Goal: Task Accomplishment & Management: Use online tool/utility

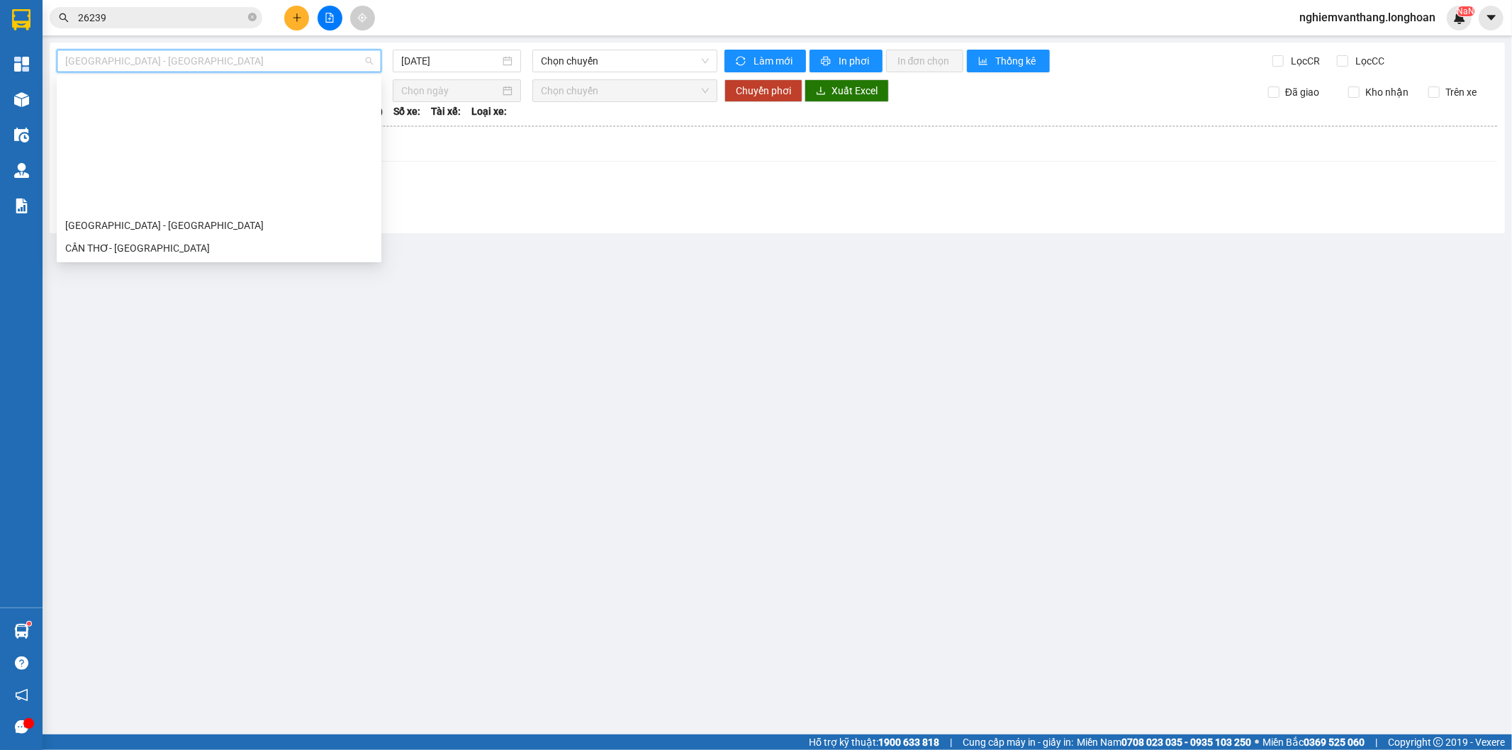
scroll to position [157, 0]
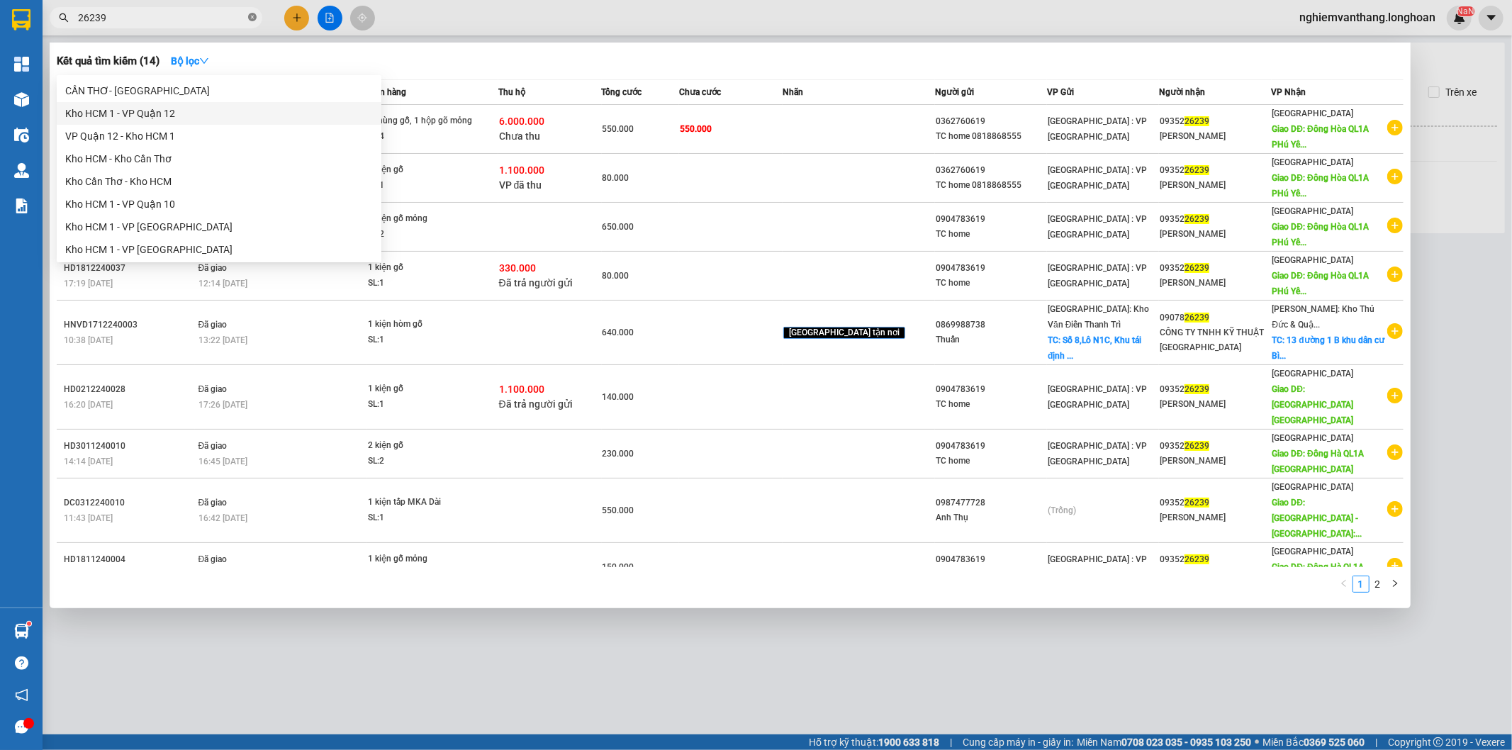
click at [252, 17] on icon "close-circle" at bounding box center [252, 17] width 9 height 9
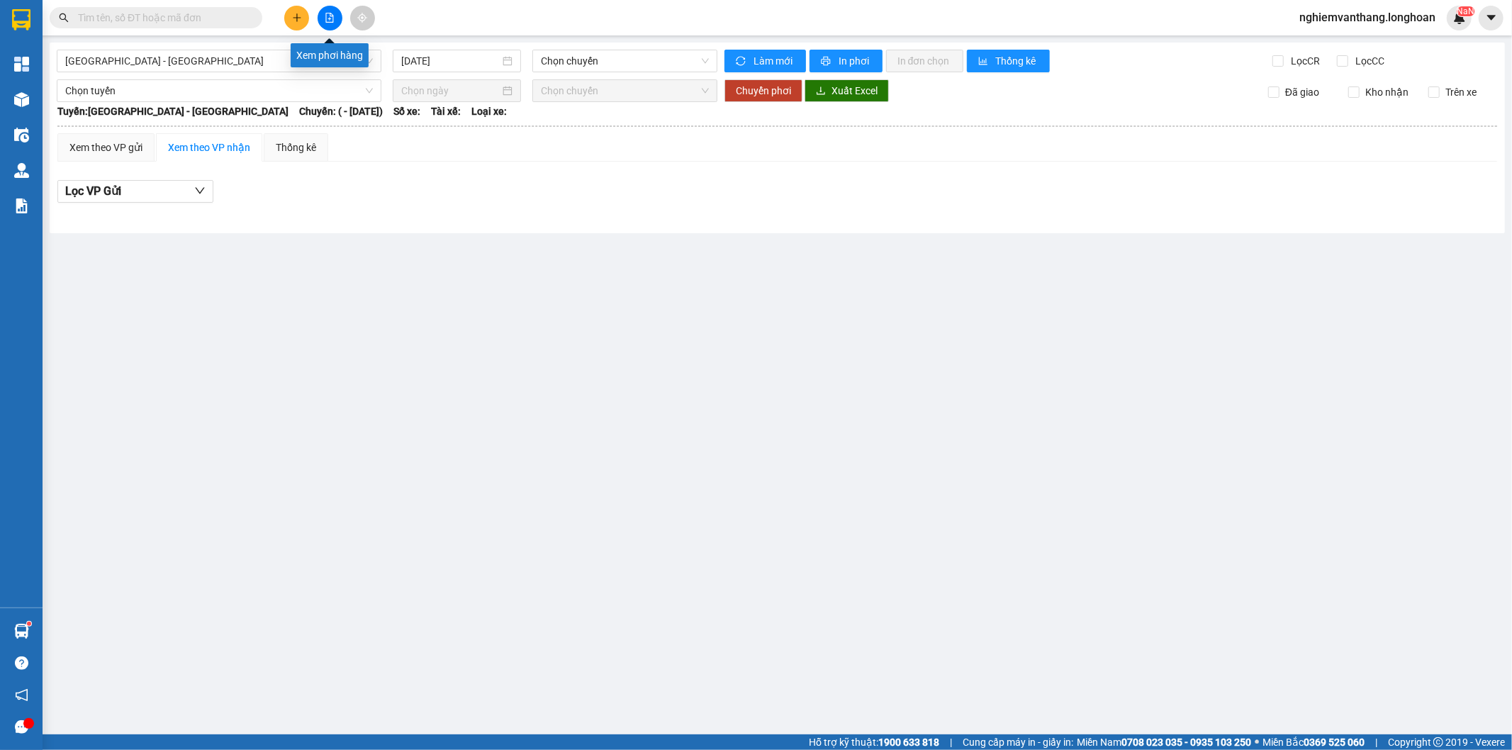
click at [330, 16] on icon "file-add" at bounding box center [330, 18] width 8 height 10
click at [171, 351] on main "[GEOGRAPHIC_DATA] - [GEOGRAPHIC_DATA] [DATE] Chọn chuyến Làm mới In phơi In đơn…" at bounding box center [756, 367] width 1512 height 734
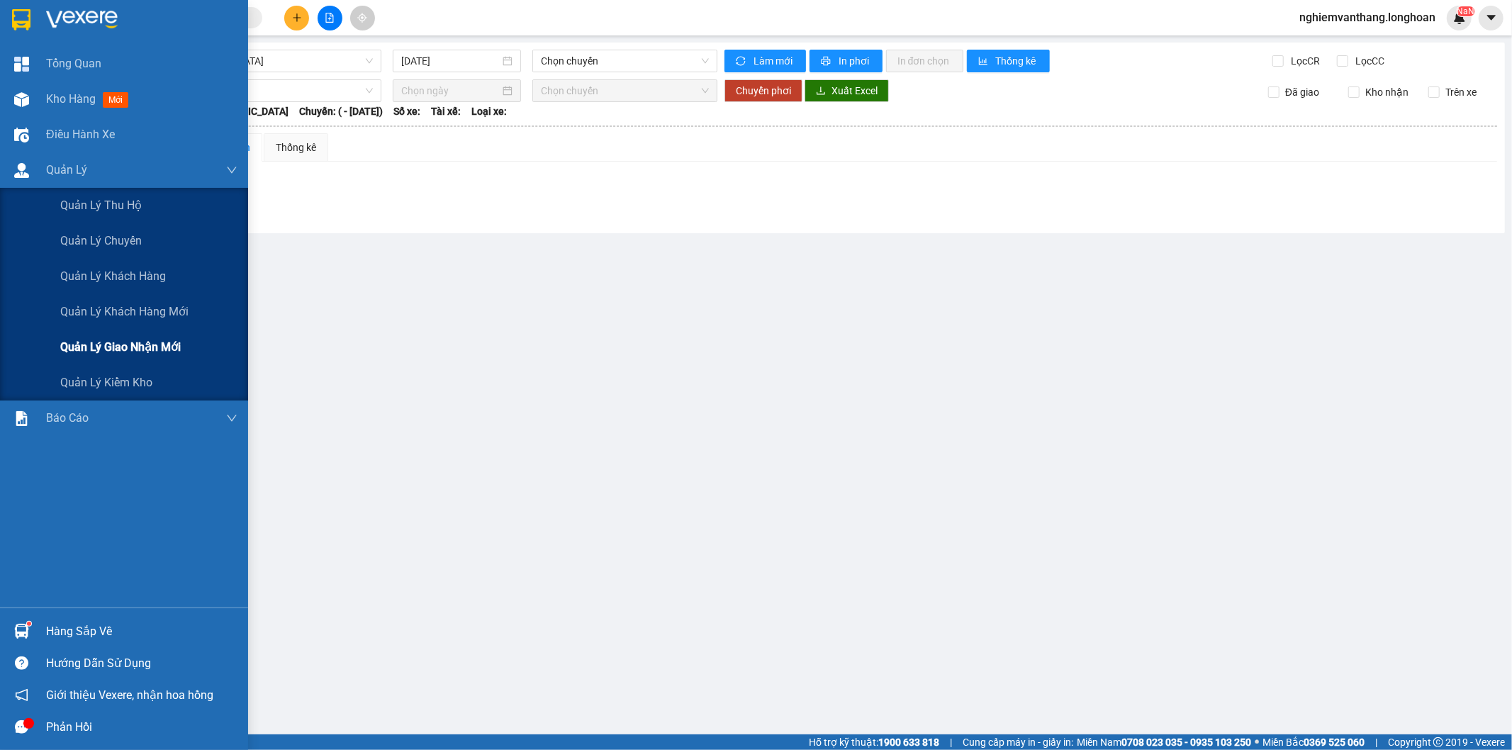
click at [158, 351] on span "Quản lý giao nhận mới" at bounding box center [120, 347] width 120 height 18
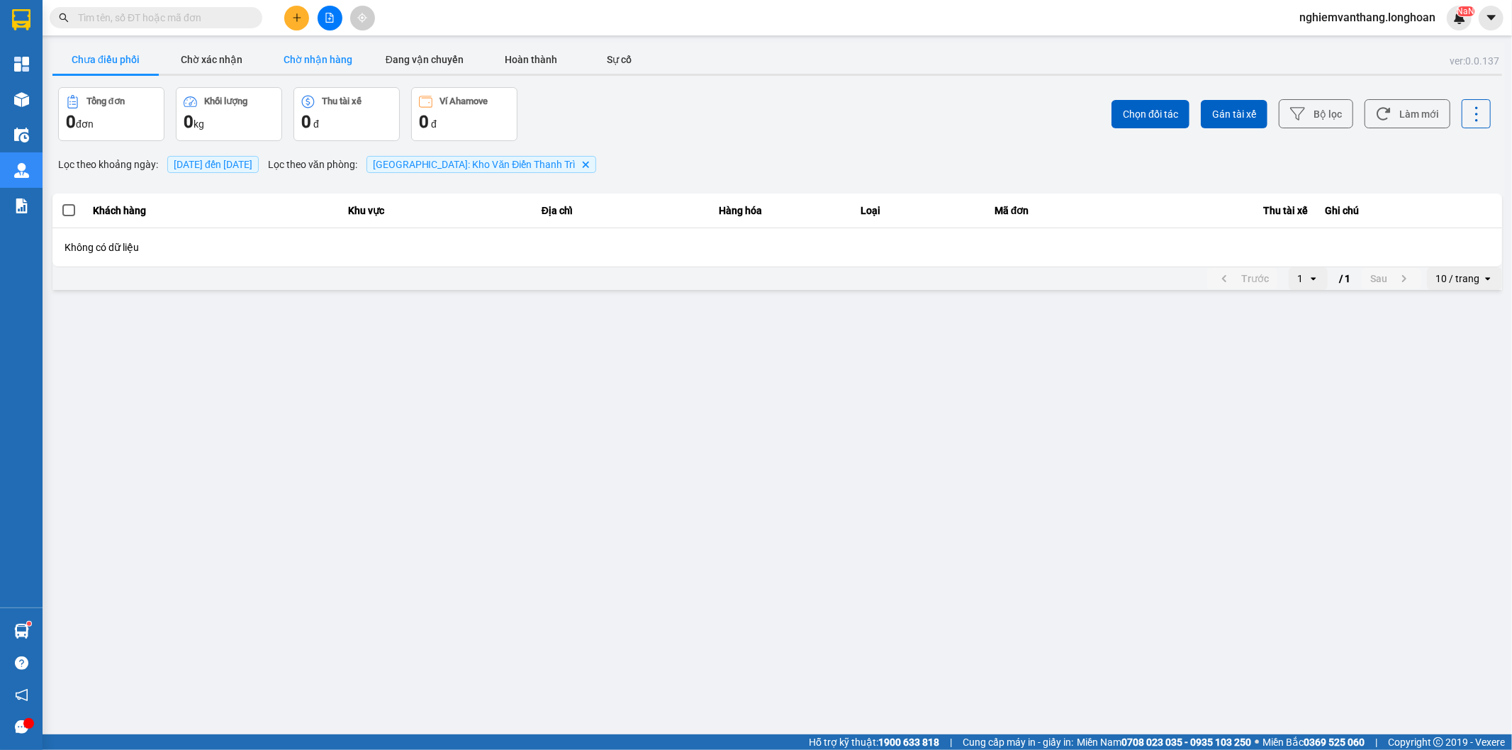
click at [328, 60] on button "Chờ nhận hàng" at bounding box center [318, 59] width 106 height 28
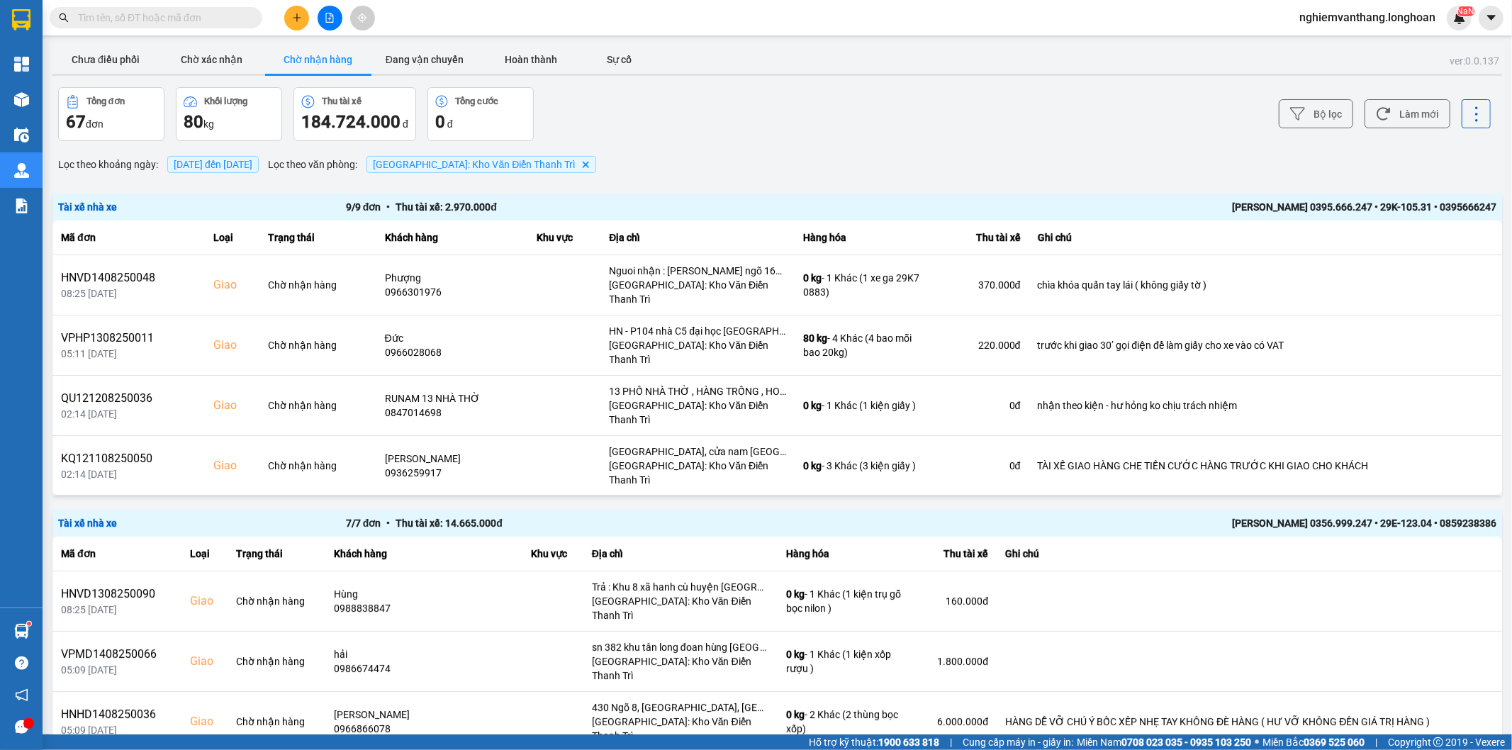
click at [252, 160] on span "[DATE] đến [DATE]" at bounding box center [213, 164] width 79 height 11
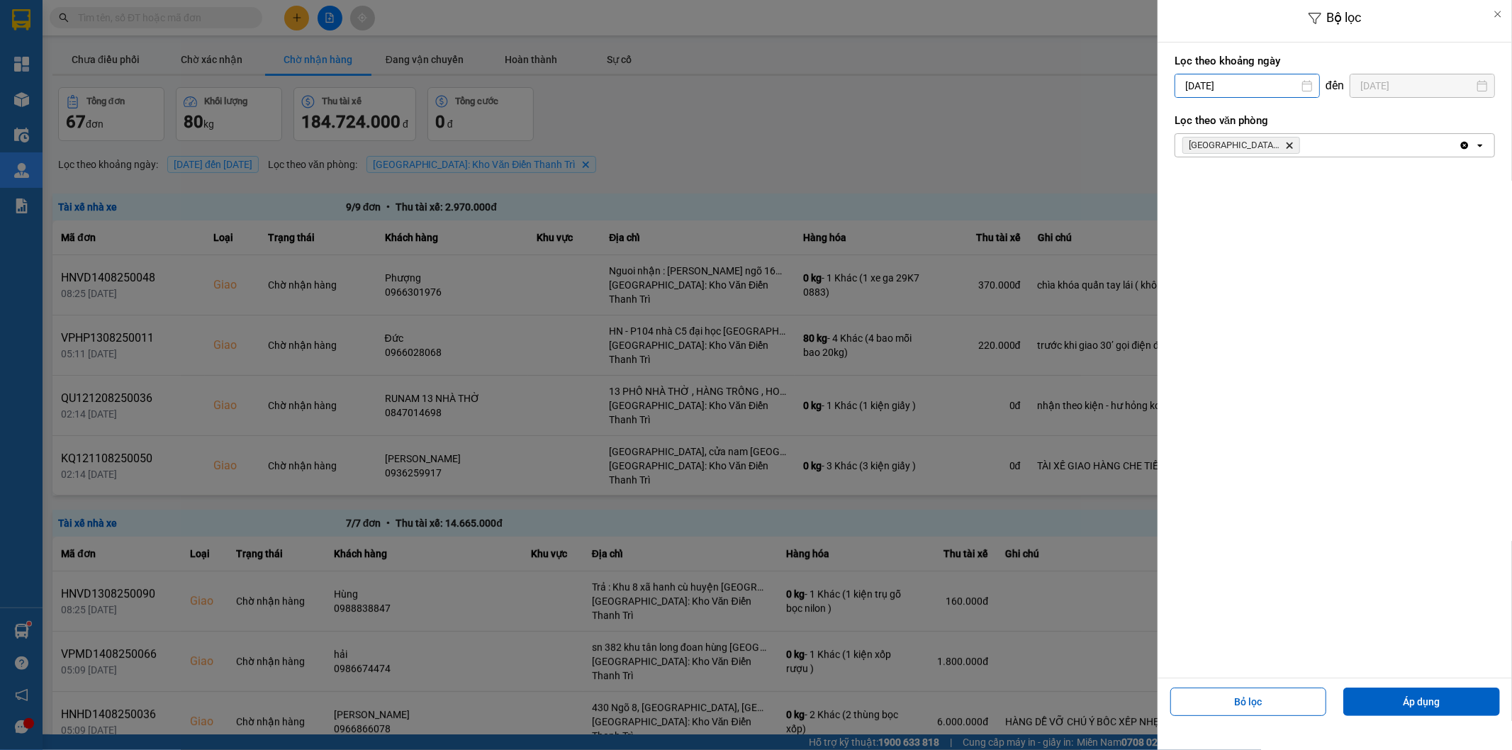
click at [1255, 85] on input "[DATE]" at bounding box center [1247, 85] width 144 height 23
click at [1298, 194] on div "1" at bounding box center [1296, 189] width 20 height 17
type input "[DATE]"
click at [1423, 712] on button "Áp dụng" at bounding box center [1421, 701] width 157 height 28
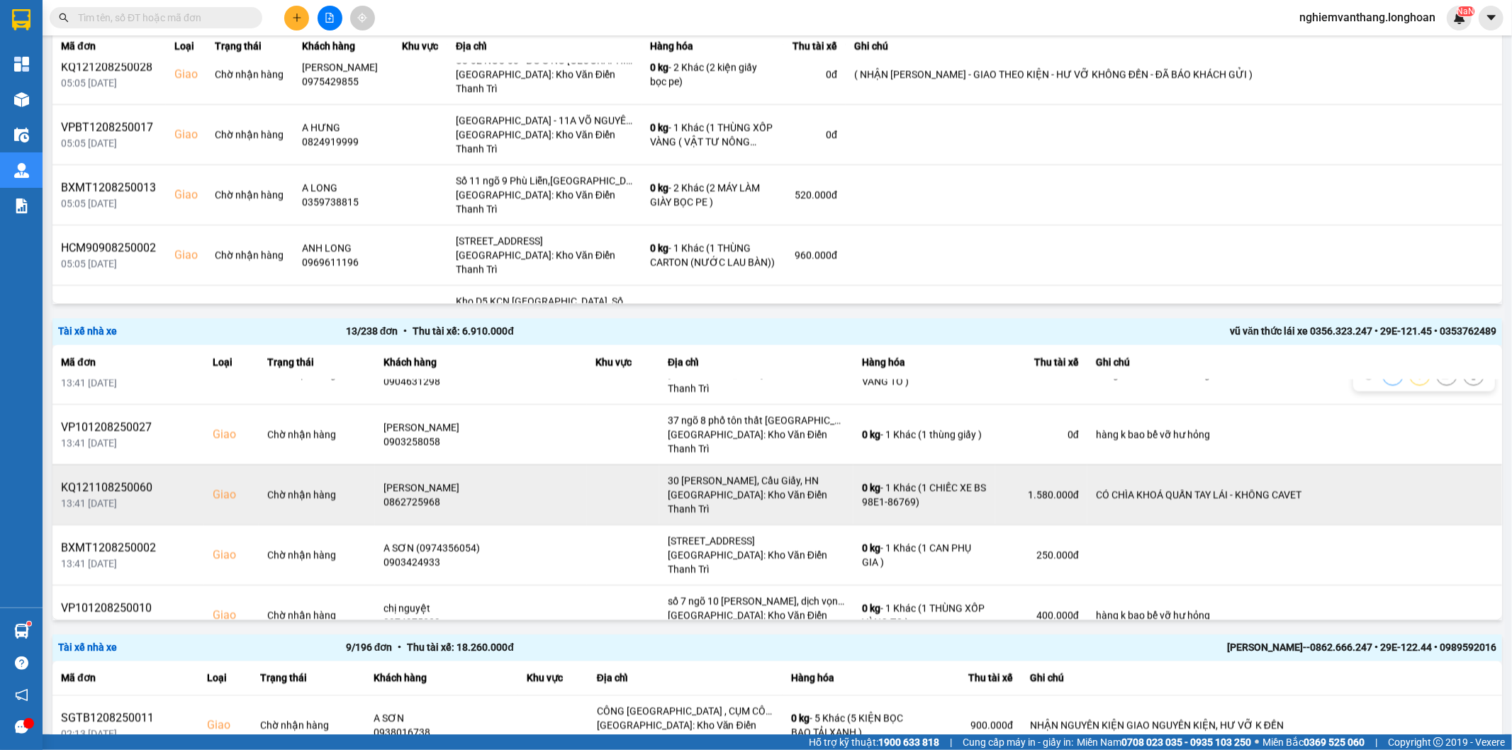
scroll to position [2283, 0]
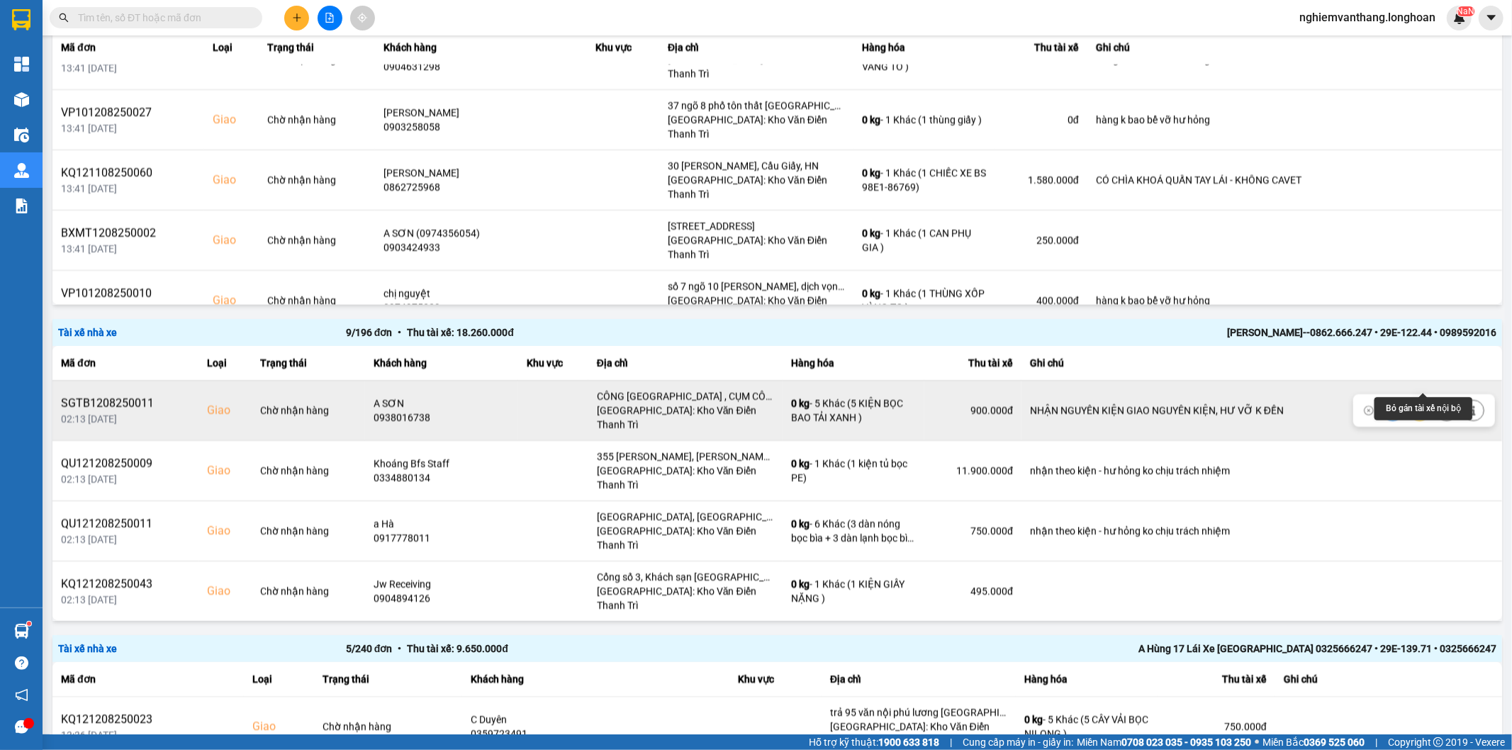
click at [1441, 405] on icon at bounding box center [1446, 410] width 10 height 10
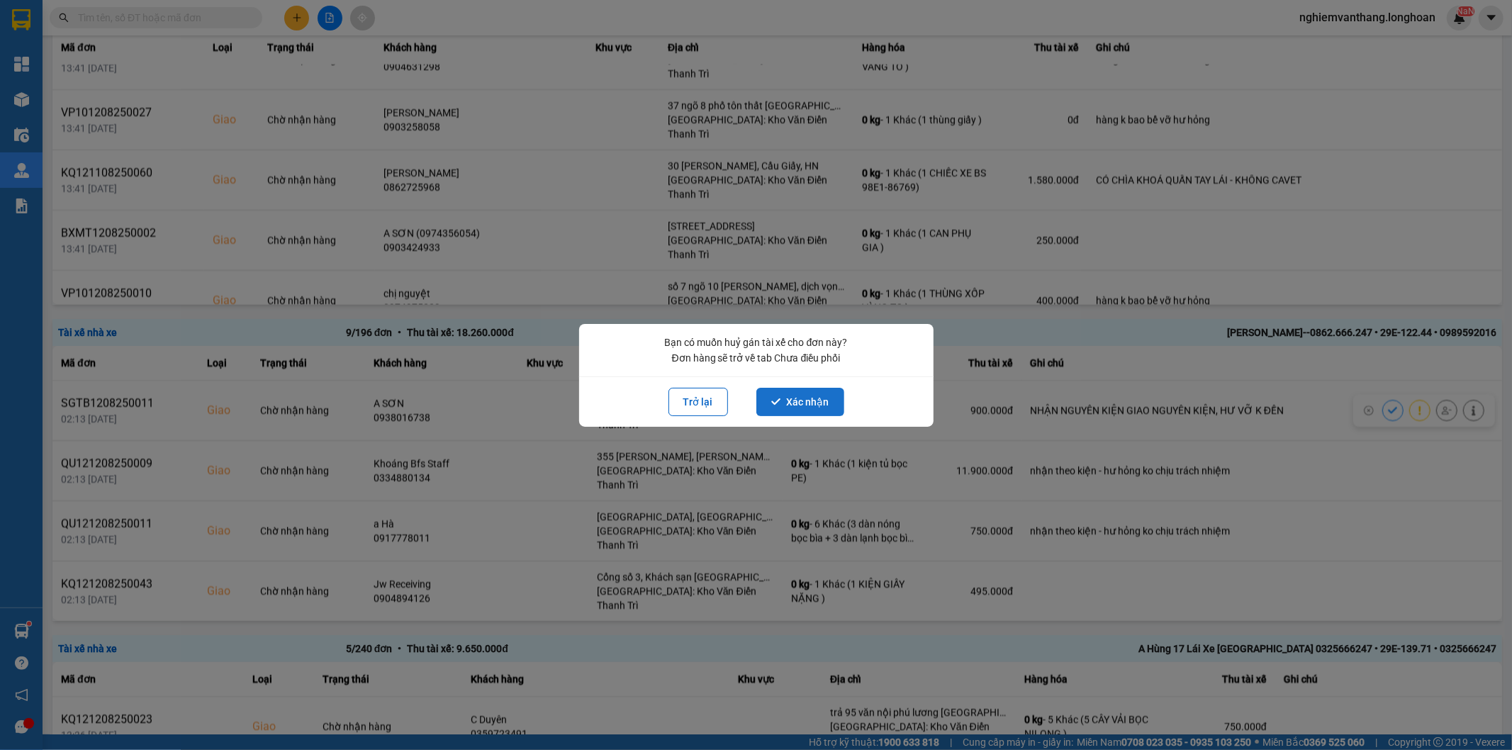
click at [826, 398] on button "Xác nhận" at bounding box center [800, 402] width 88 height 28
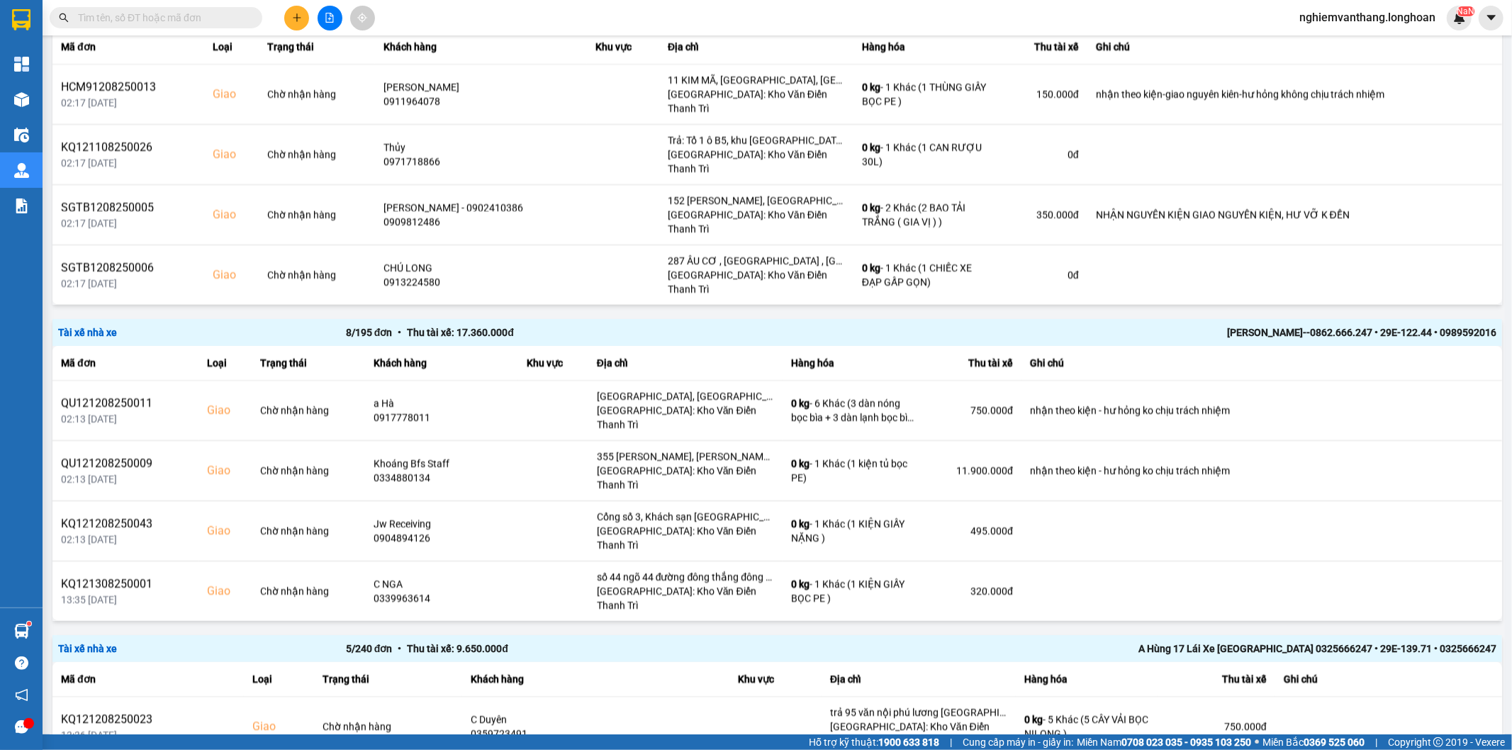
scroll to position [2441, 0]
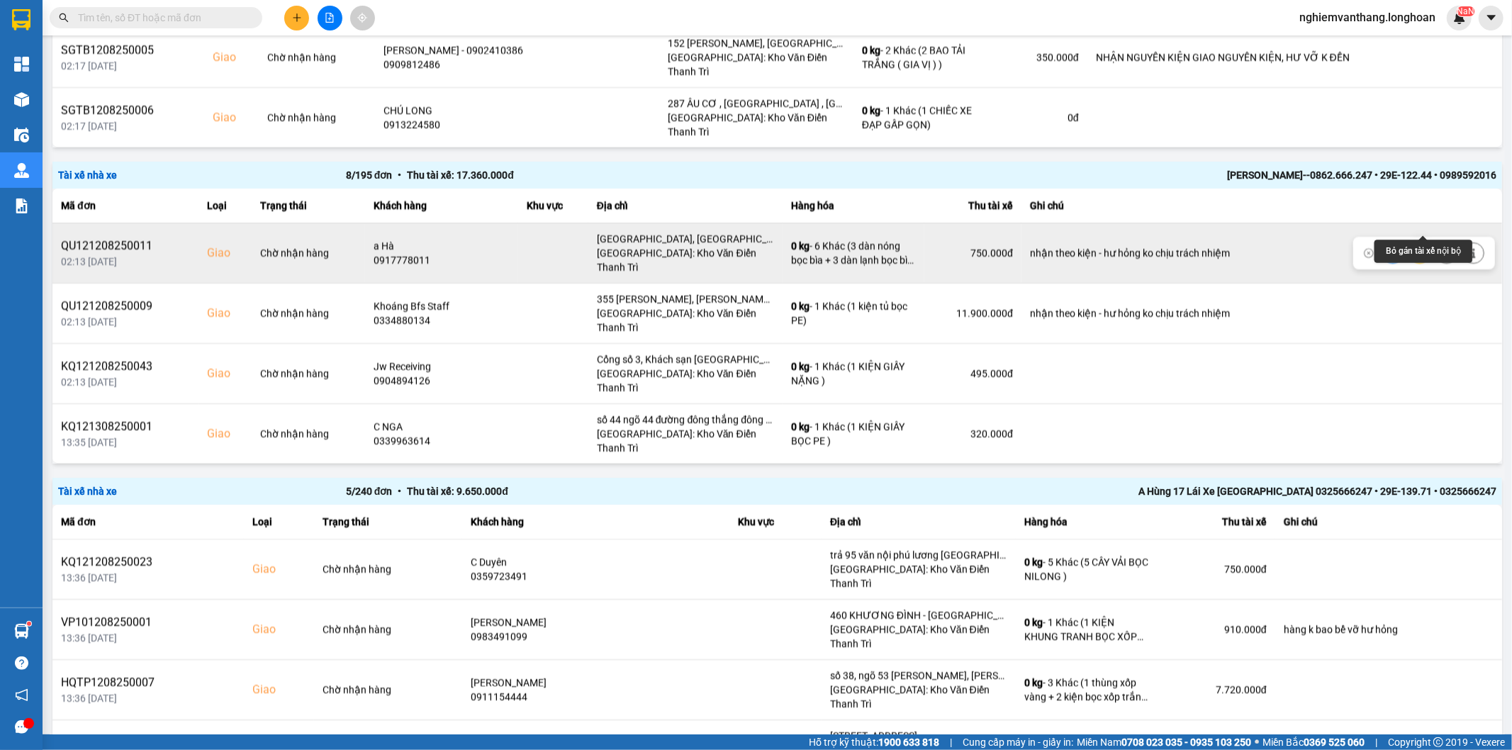
click at [1441, 248] on icon at bounding box center [1446, 253] width 10 height 10
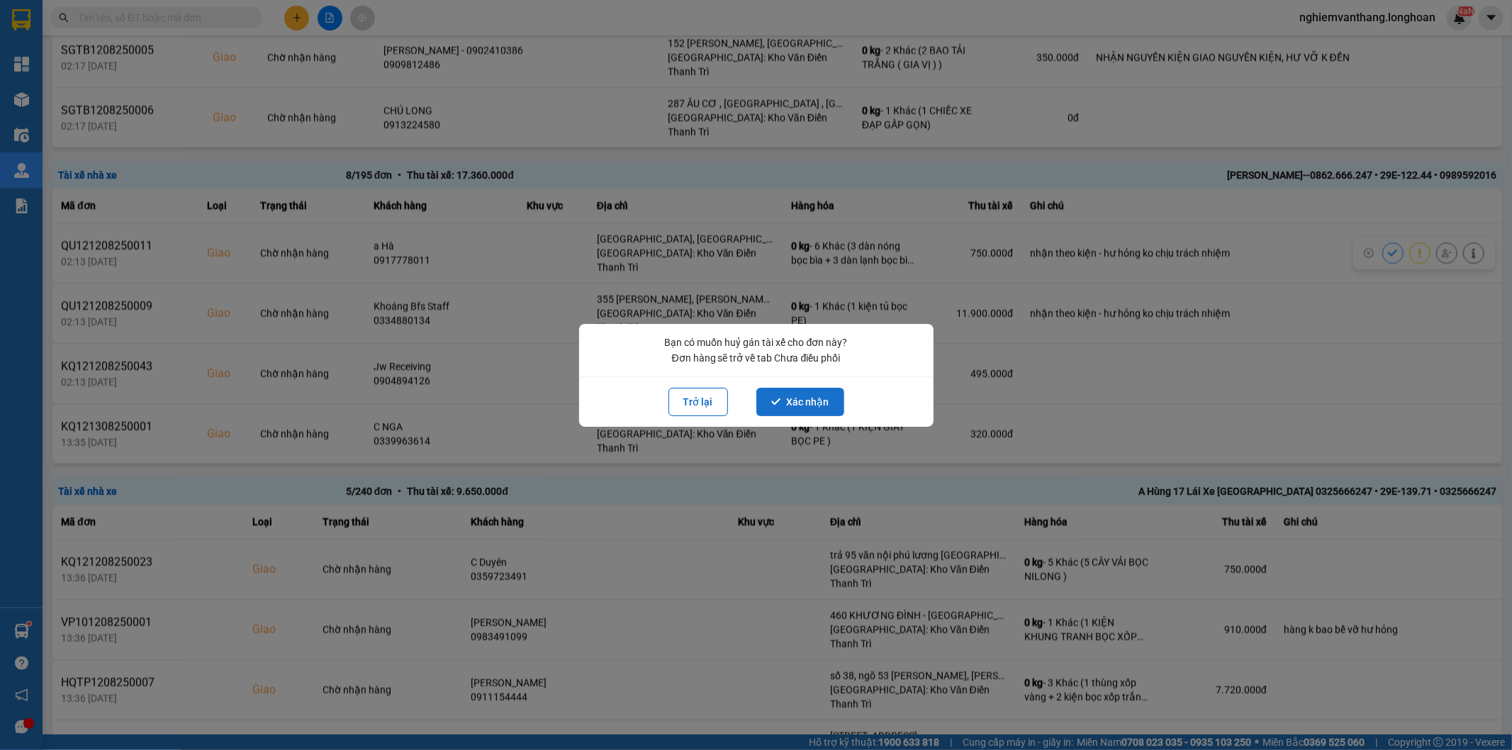
click at [815, 400] on button "Xác nhận" at bounding box center [800, 402] width 88 height 28
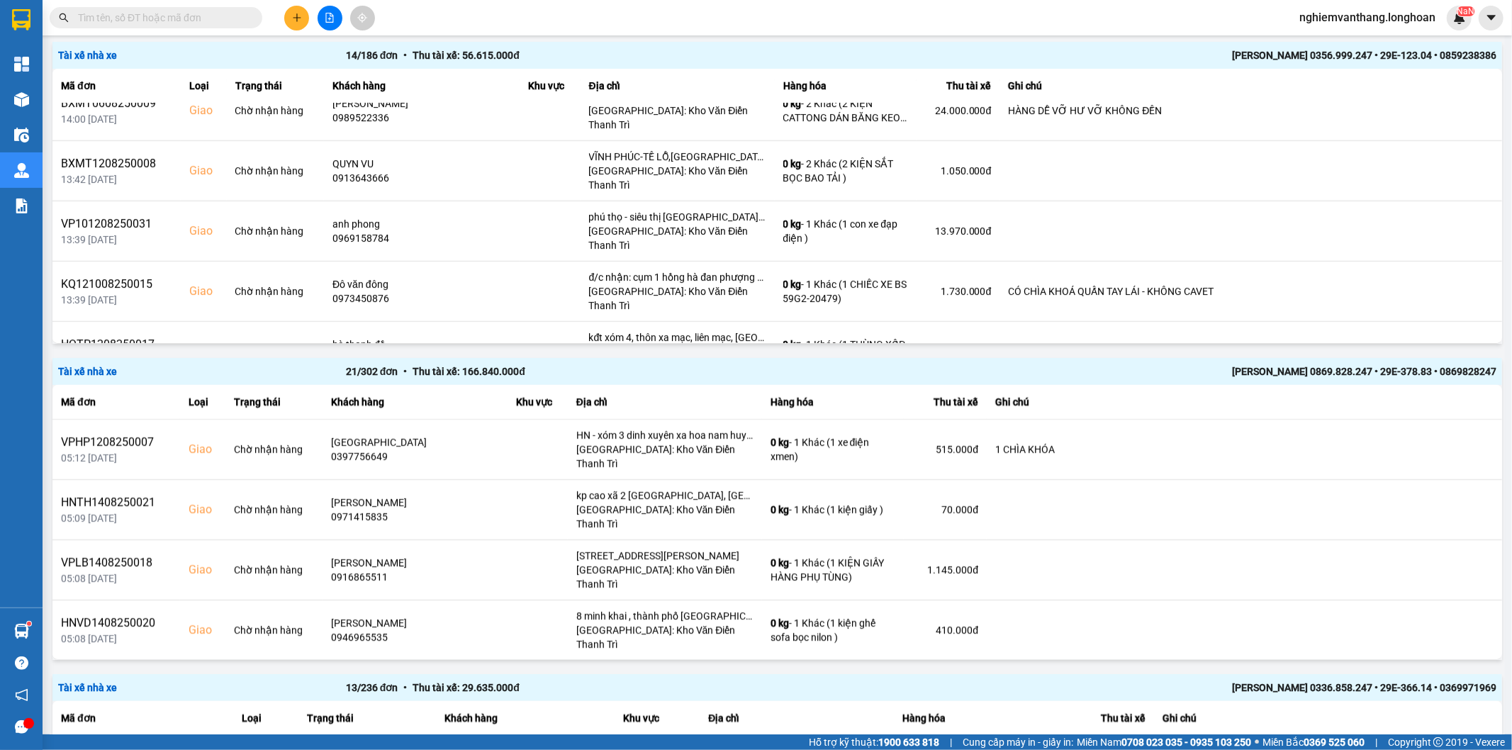
scroll to position [0, 0]
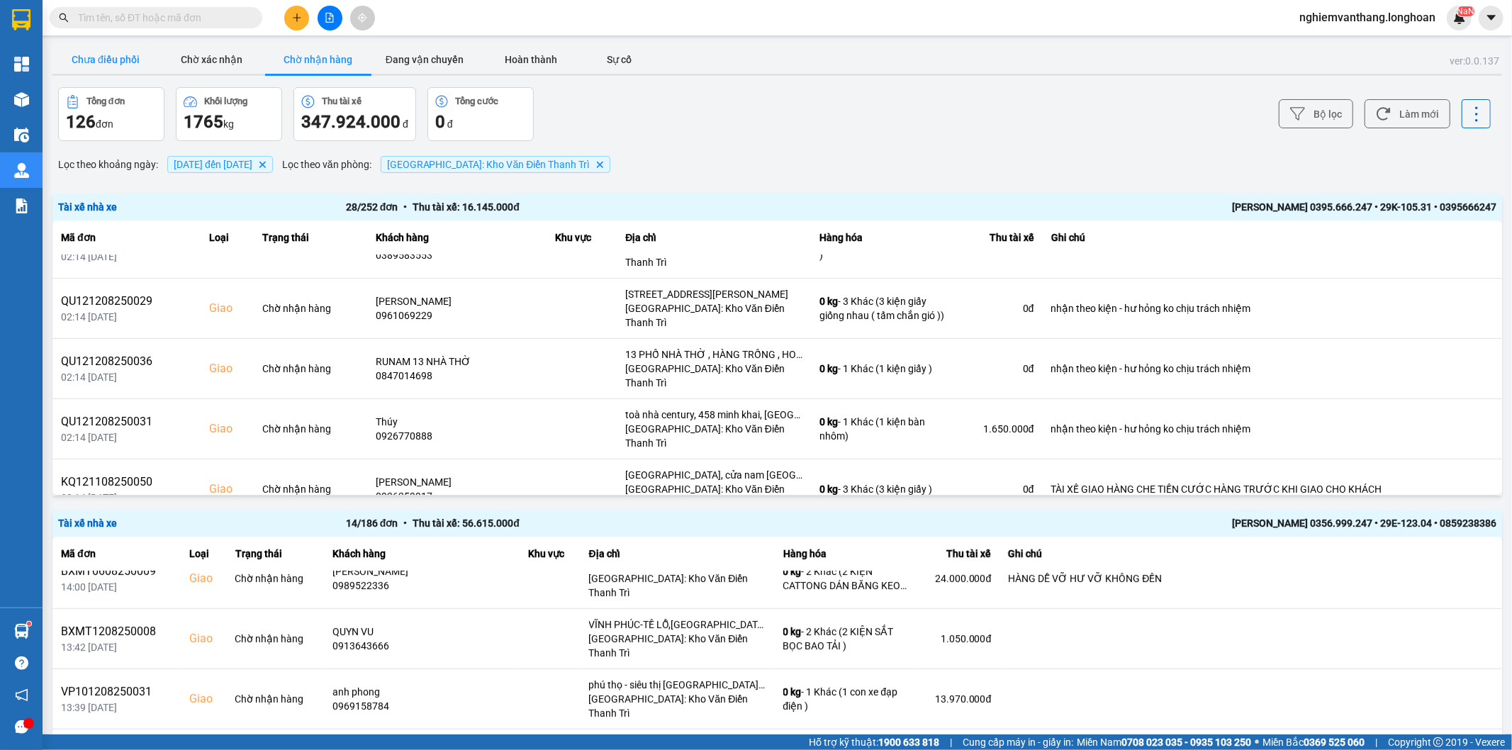
click at [115, 50] on button "Chưa điều phối" at bounding box center [105, 59] width 106 height 28
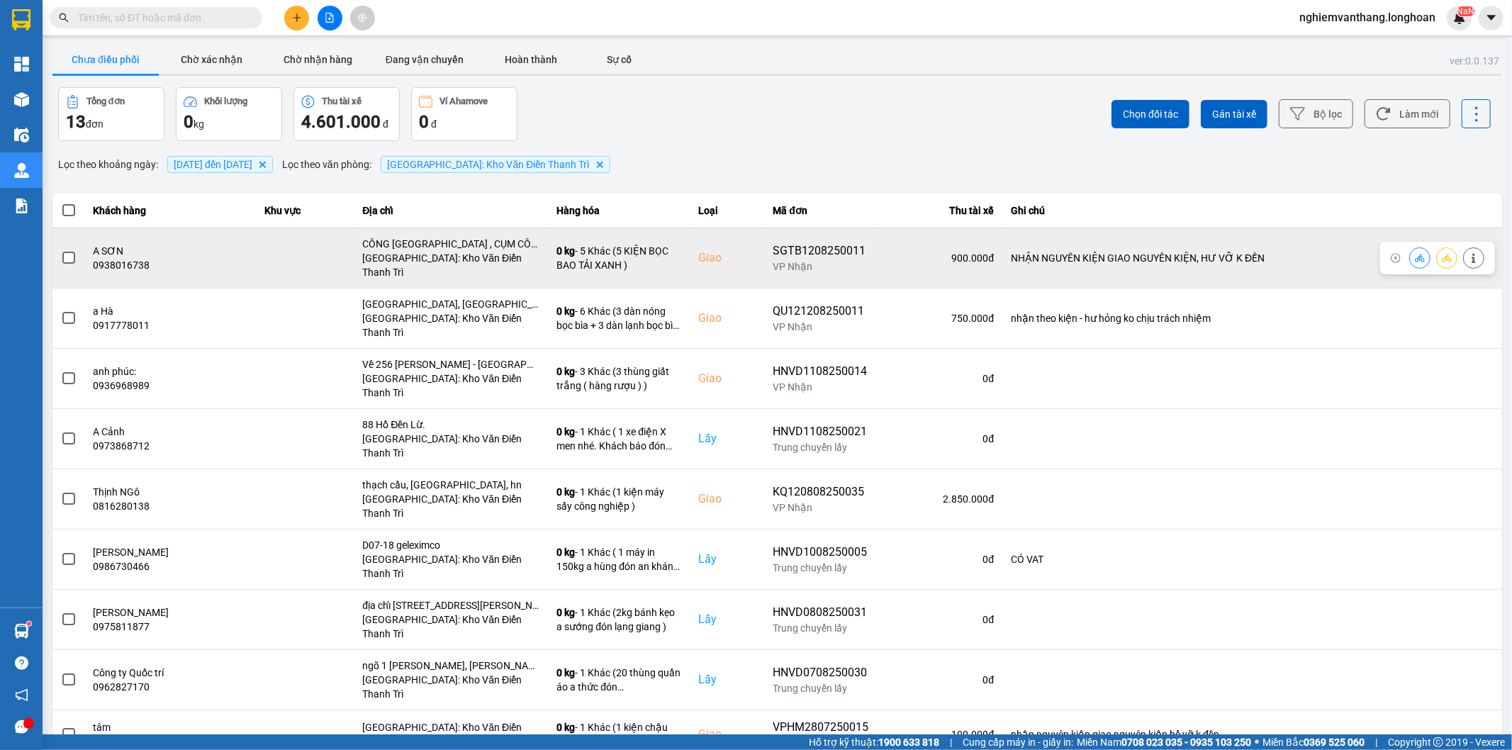
click at [66, 252] on span at bounding box center [68, 258] width 13 height 13
click at [61, 250] on input "checkbox" at bounding box center [61, 250] width 0 height 0
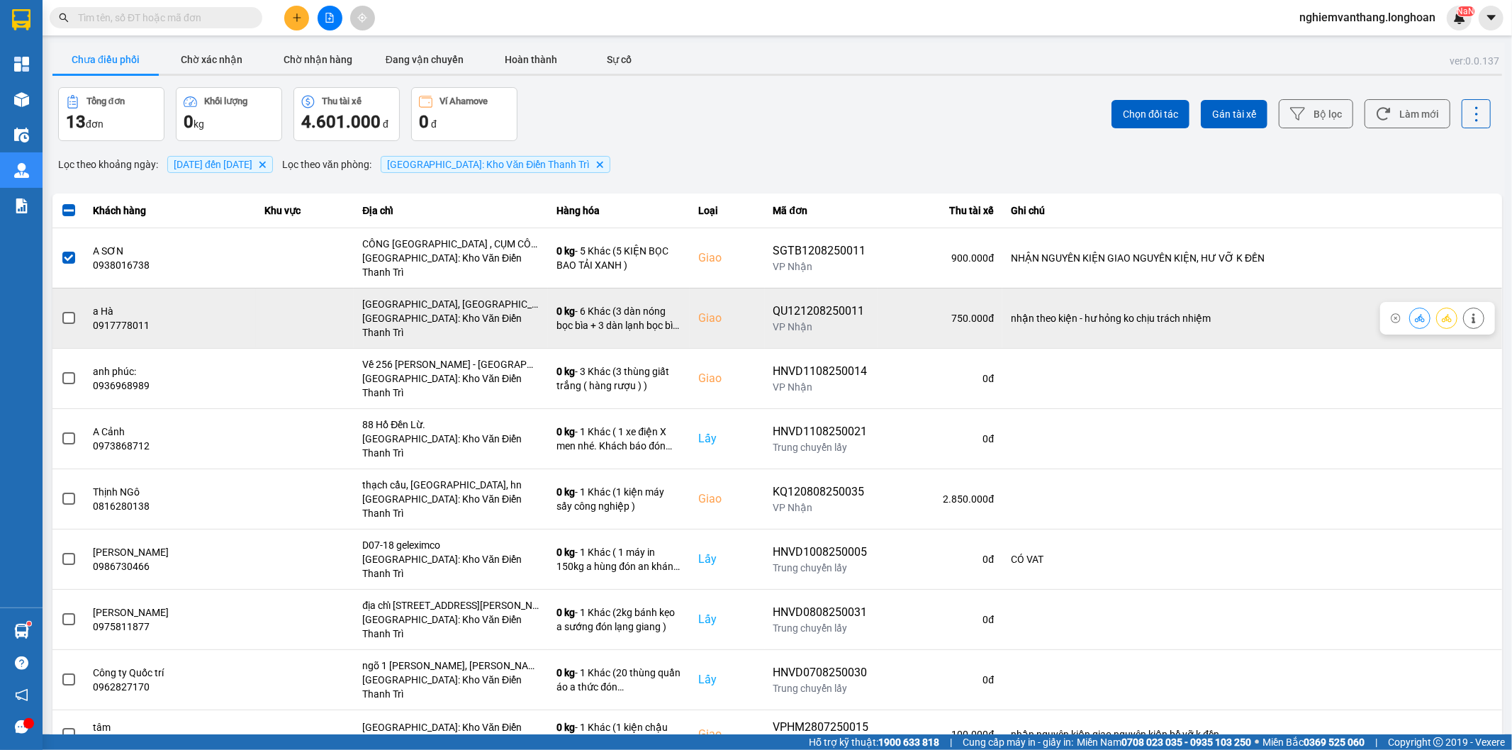
click at [69, 312] on span at bounding box center [68, 318] width 13 height 13
click at [61, 310] on input "checkbox" at bounding box center [61, 310] width 0 height 0
click at [1441, 313] on icon at bounding box center [1446, 318] width 10 height 10
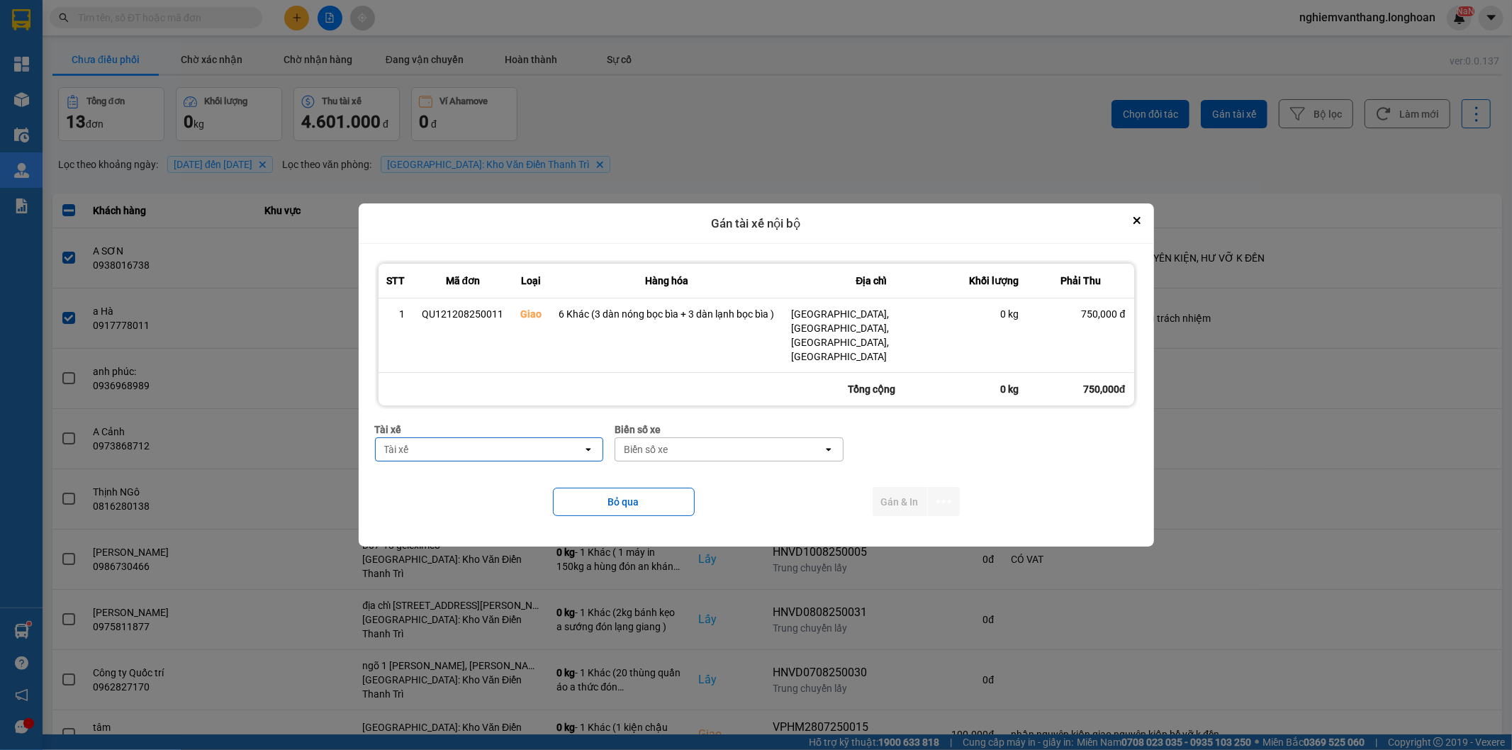
click at [551, 441] on div "Tài xế" at bounding box center [480, 449] width 208 height 23
type input "hung"
click at [482, 470] on span "0325666247 - A Hùng 17 [GEOGRAPHIC_DATA] 0325666247" at bounding box center [491, 473] width 211 height 28
click at [750, 438] on div "Biển số xe" at bounding box center [806, 449] width 208 height 23
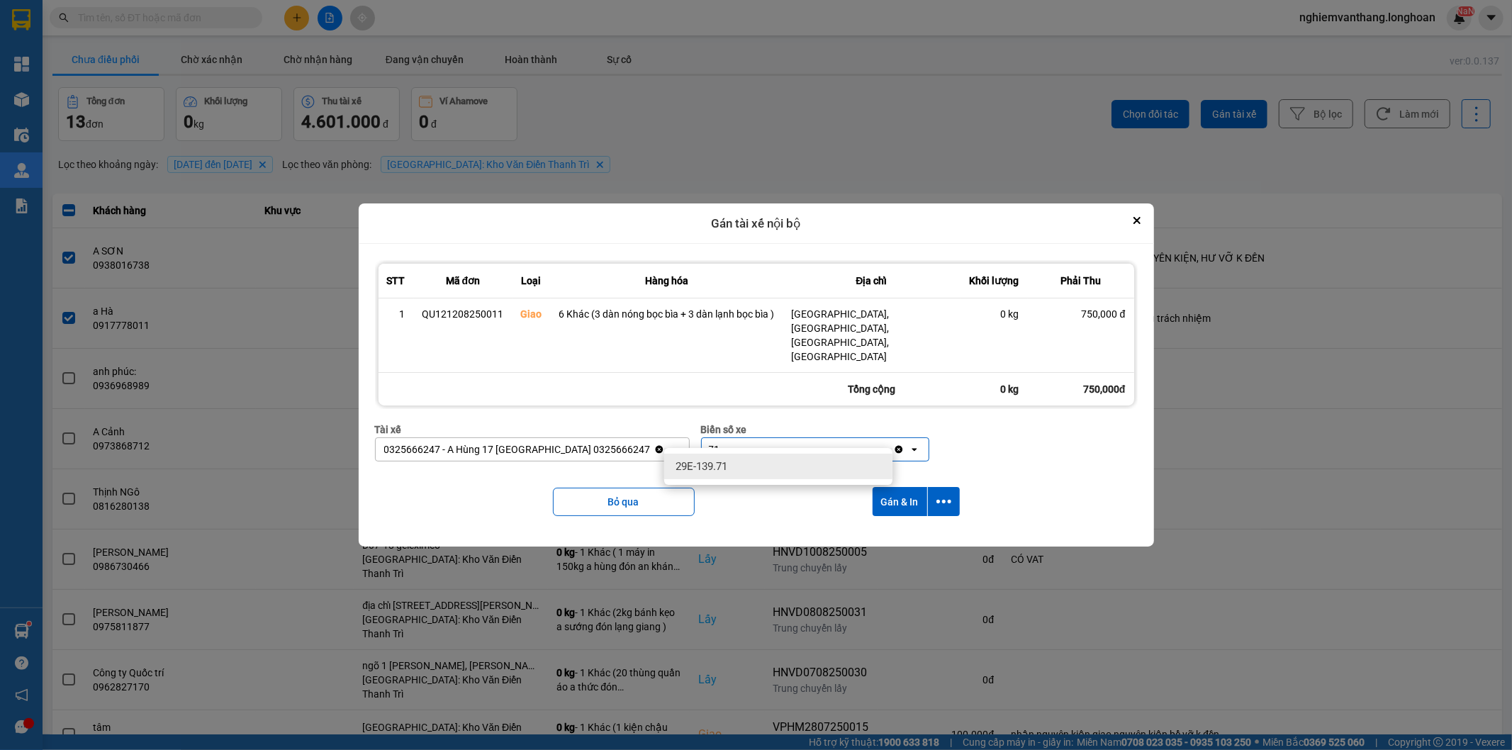
type input "71"
click at [737, 466] on div "29E-139.71" at bounding box center [778, 467] width 228 height 26
click at [940, 494] on icon "dialog" at bounding box center [943, 501] width 15 height 15
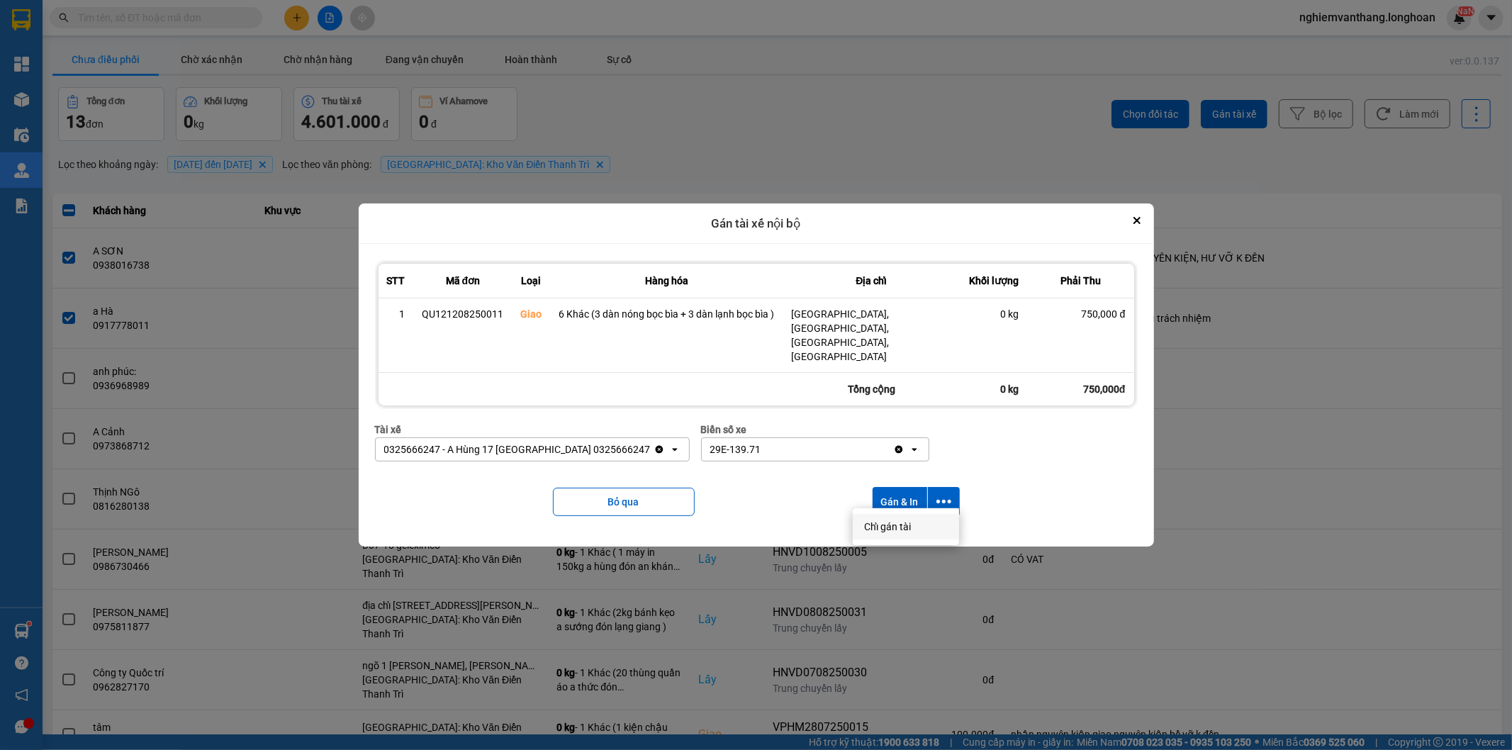
click at [916, 522] on div "Chỉ gán tài" at bounding box center [906, 526] width 84 height 14
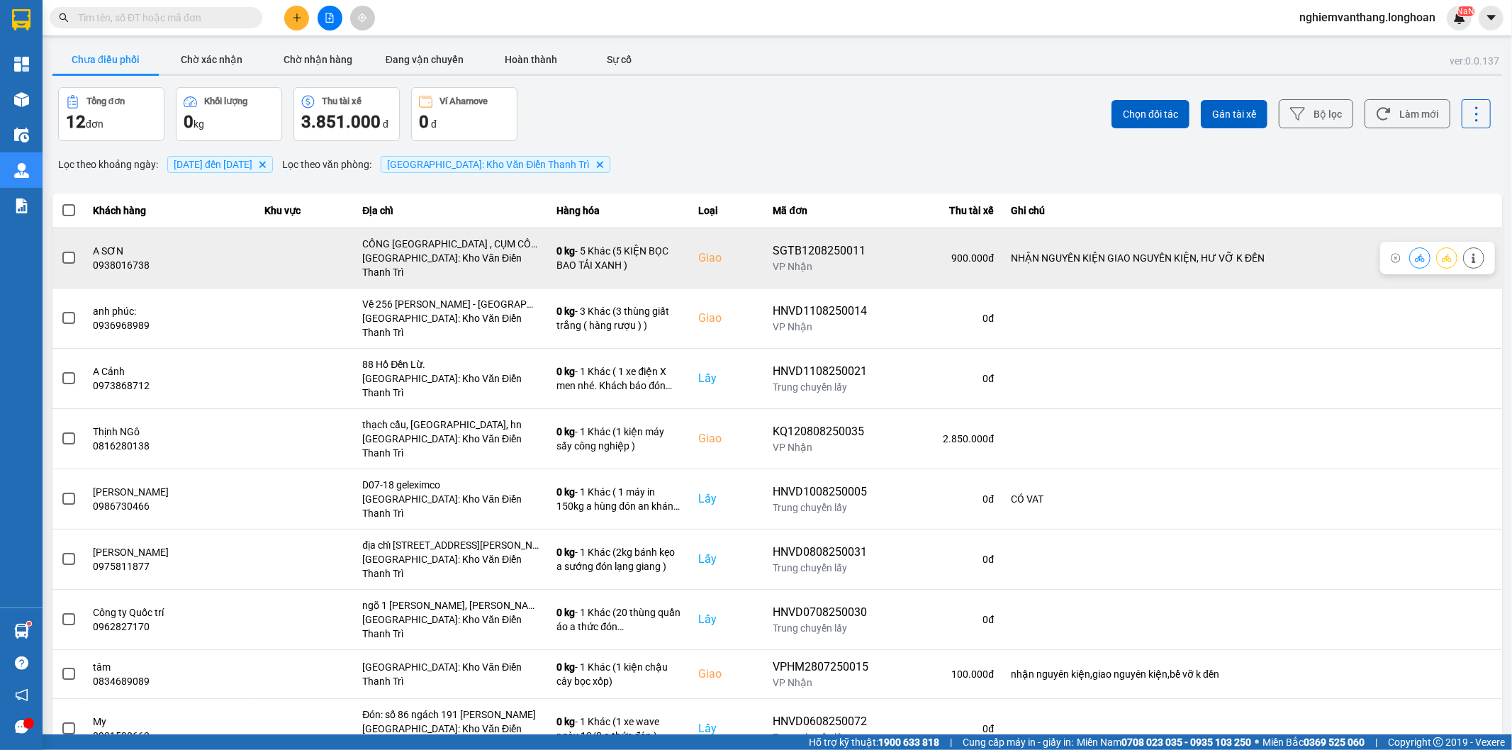
click at [72, 252] on span at bounding box center [68, 258] width 13 height 13
click at [61, 250] on input "checkbox" at bounding box center [61, 250] width 0 height 0
click at [1441, 254] on icon at bounding box center [1446, 258] width 10 height 8
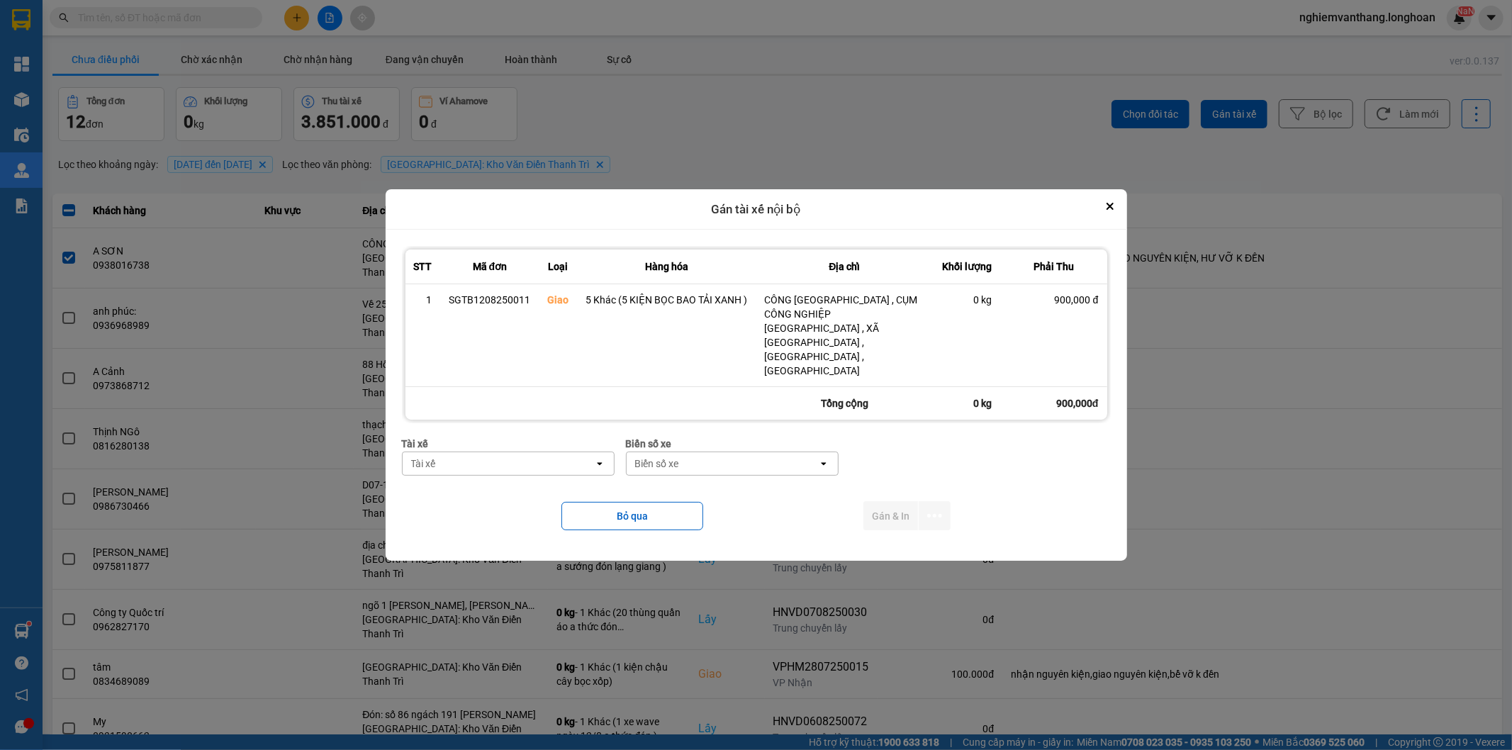
click at [566, 452] on div "Tài xế" at bounding box center [498, 463] width 191 height 23
type input "hung"
click at [539, 475] on span "0325666247 - A Hùng 17 [GEOGRAPHIC_DATA] 0325666247" at bounding box center [510, 480] width 195 height 28
click at [920, 458] on icon "open" at bounding box center [925, 463] width 11 height 11
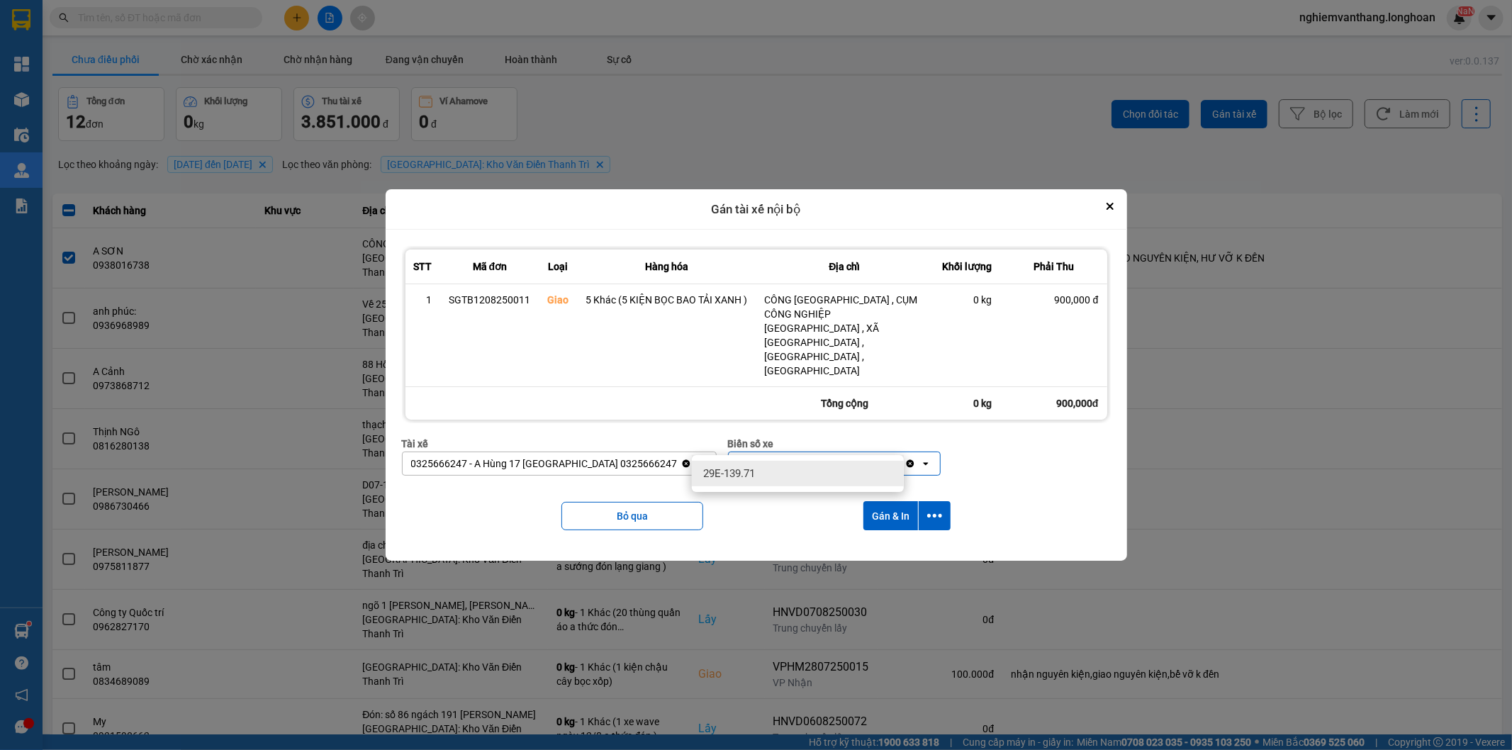
type input "71"
click at [802, 472] on div "29E-139.71" at bounding box center [798, 474] width 212 height 26
click at [935, 508] on icon "dialog" at bounding box center [934, 515] width 15 height 15
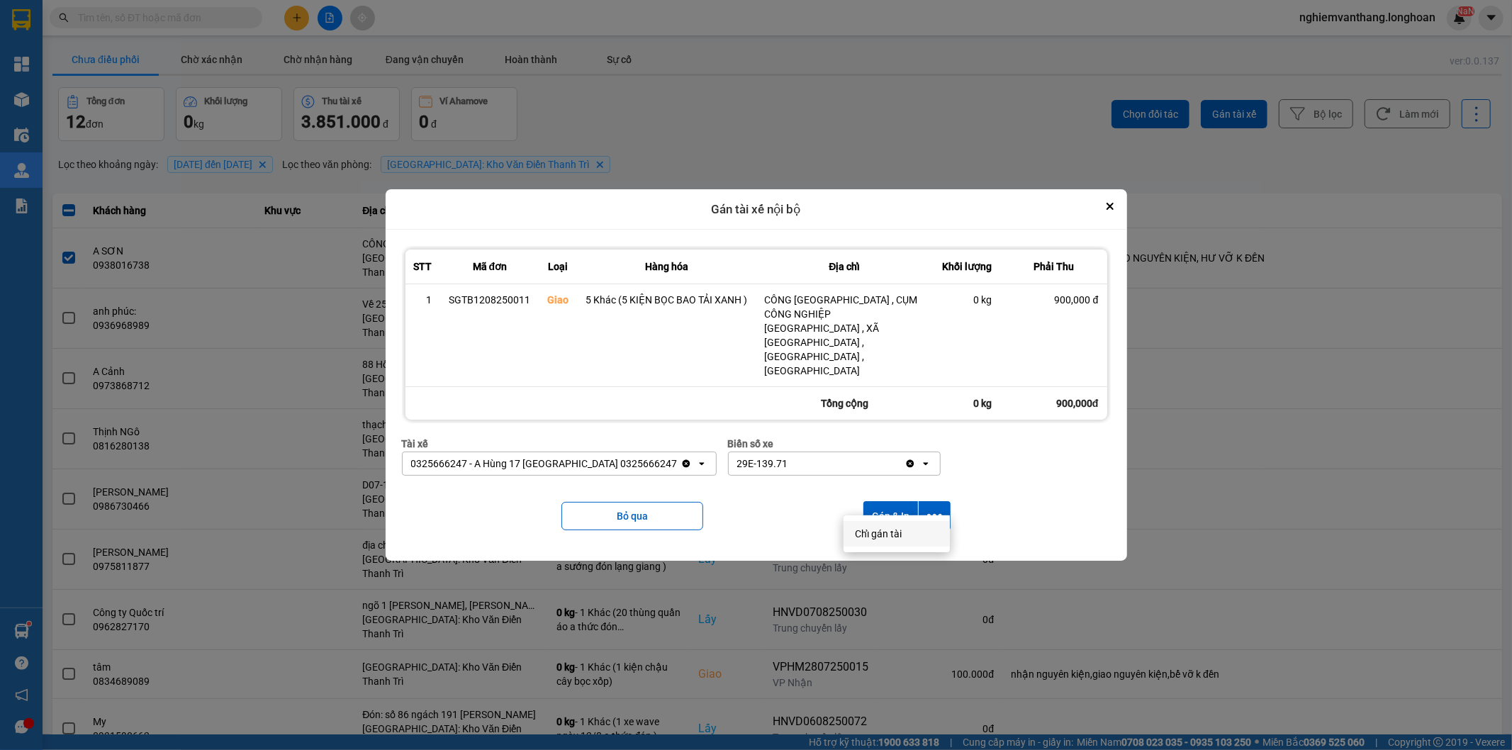
click at [890, 527] on span "Chỉ gán tài" at bounding box center [878, 534] width 47 height 14
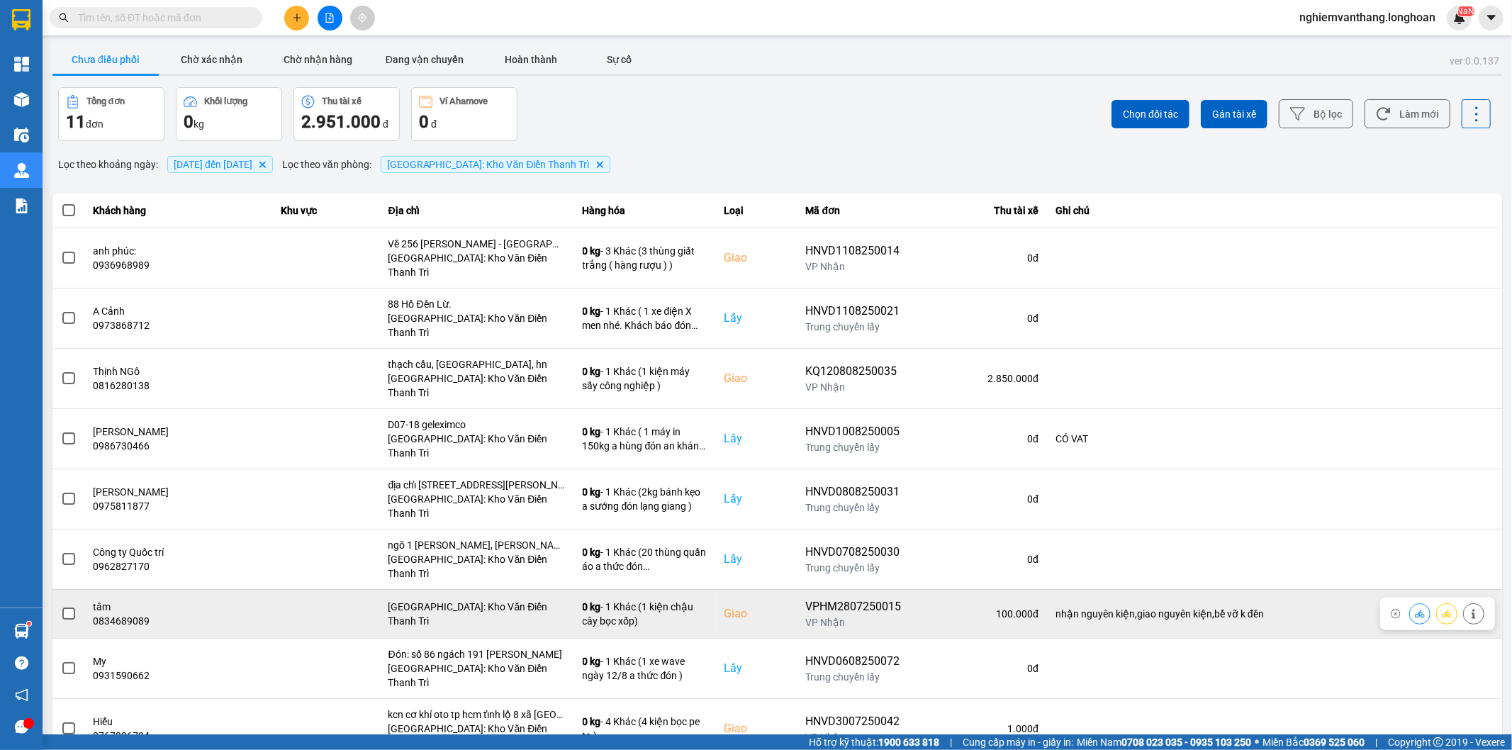
scroll to position [16, 0]
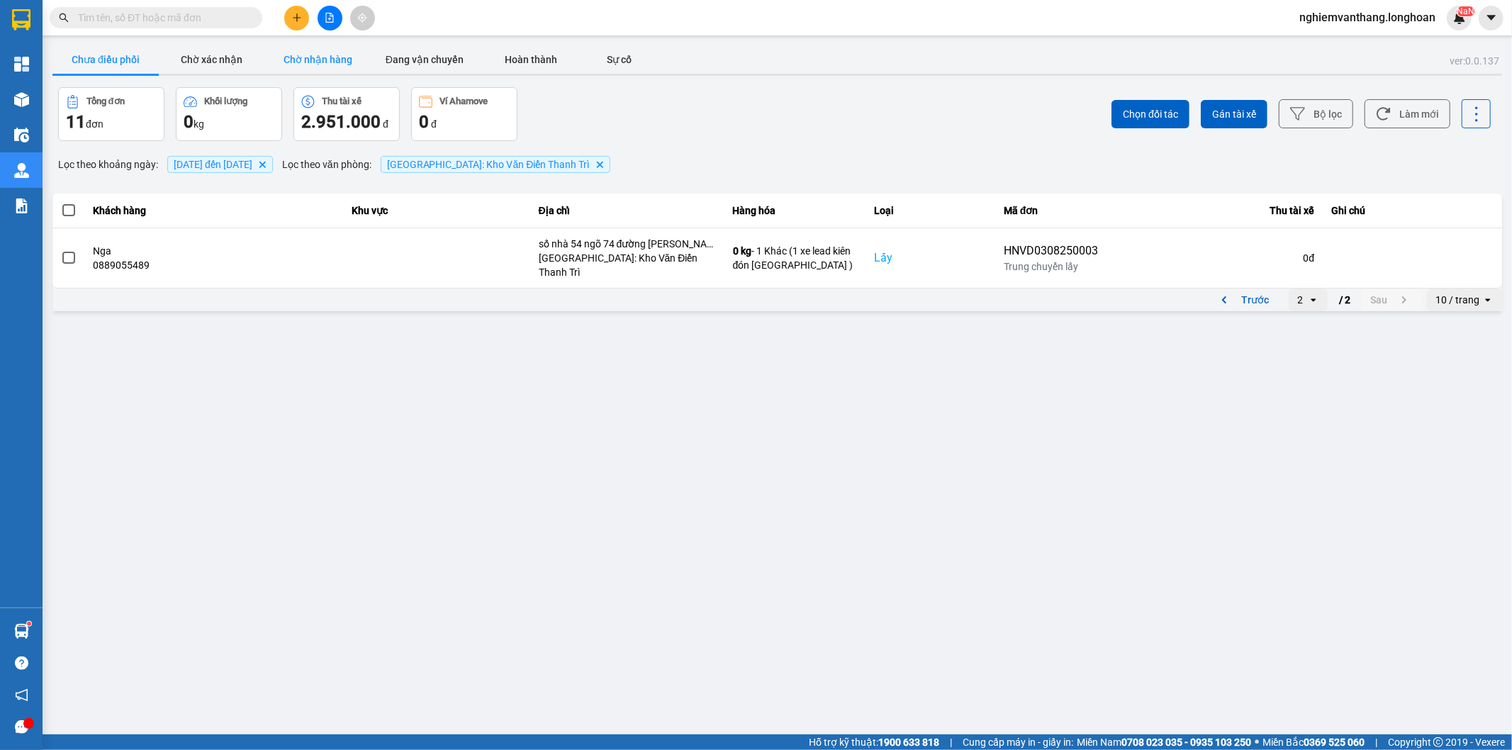
click at [337, 64] on button "Chờ nhận hàng" at bounding box center [318, 59] width 106 height 28
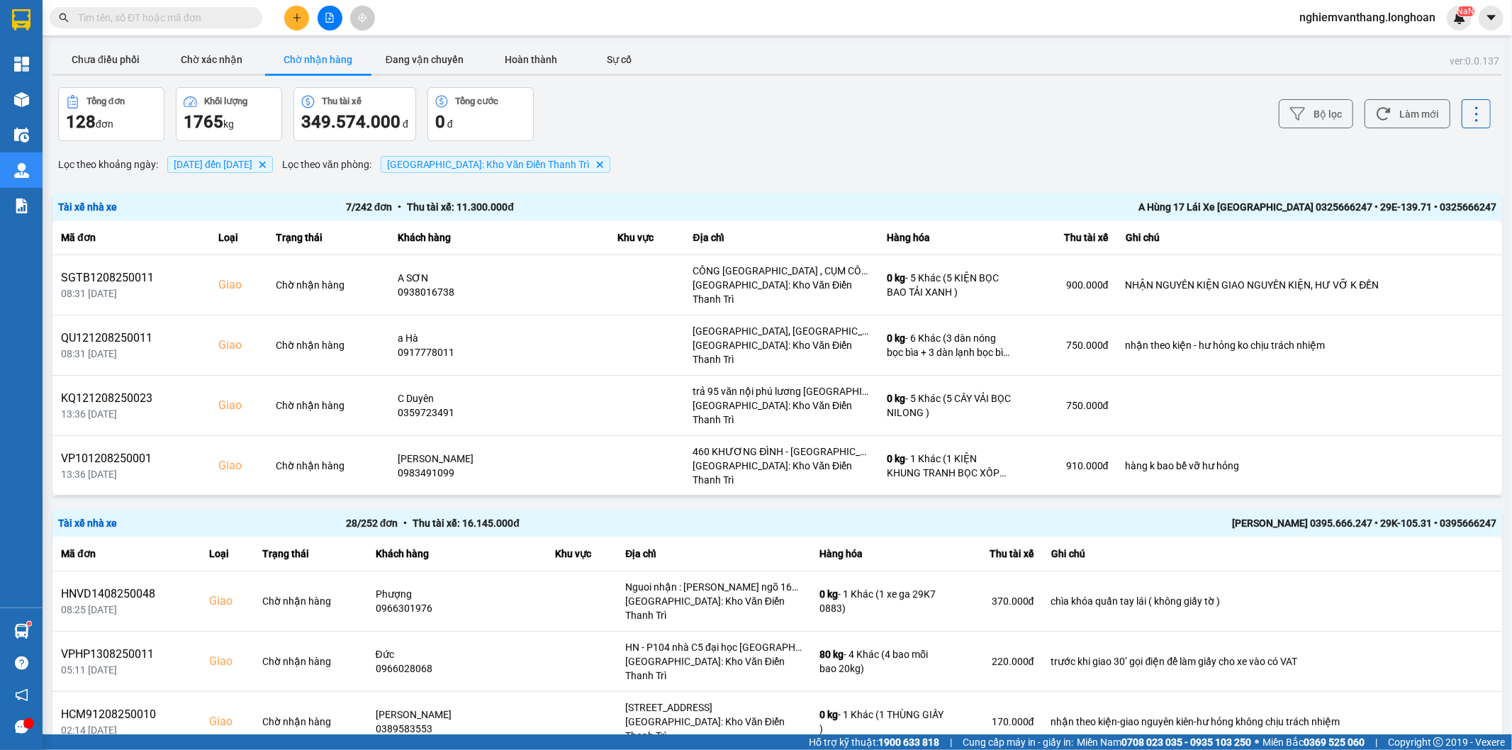
click at [661, 208] on div "7 / 242 đơn • Thu tài xế: 11.300.000 đ" at bounding box center [633, 207] width 575 height 16
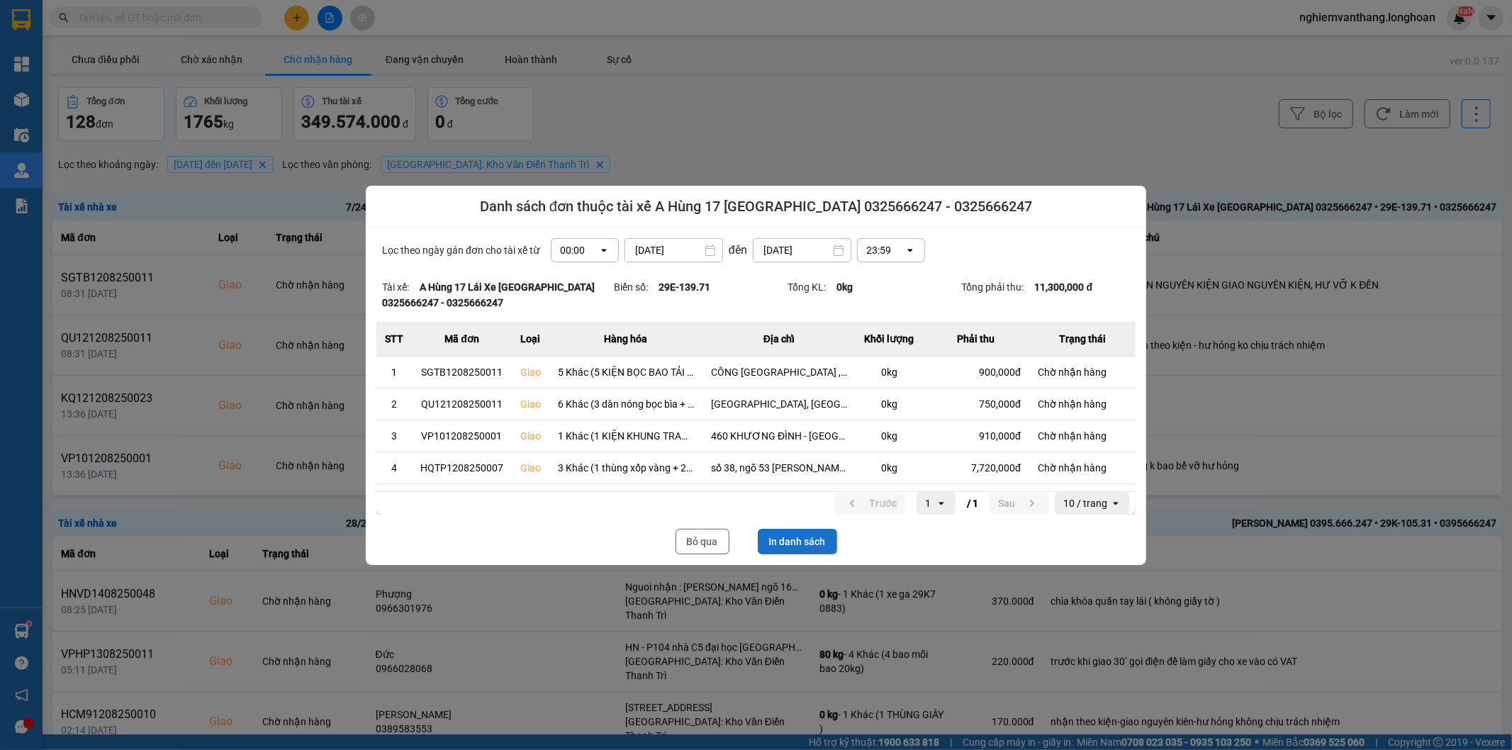
click at [808, 533] on button "In danh sách" at bounding box center [797, 542] width 79 height 26
